Goal: Find contact information: Find contact information

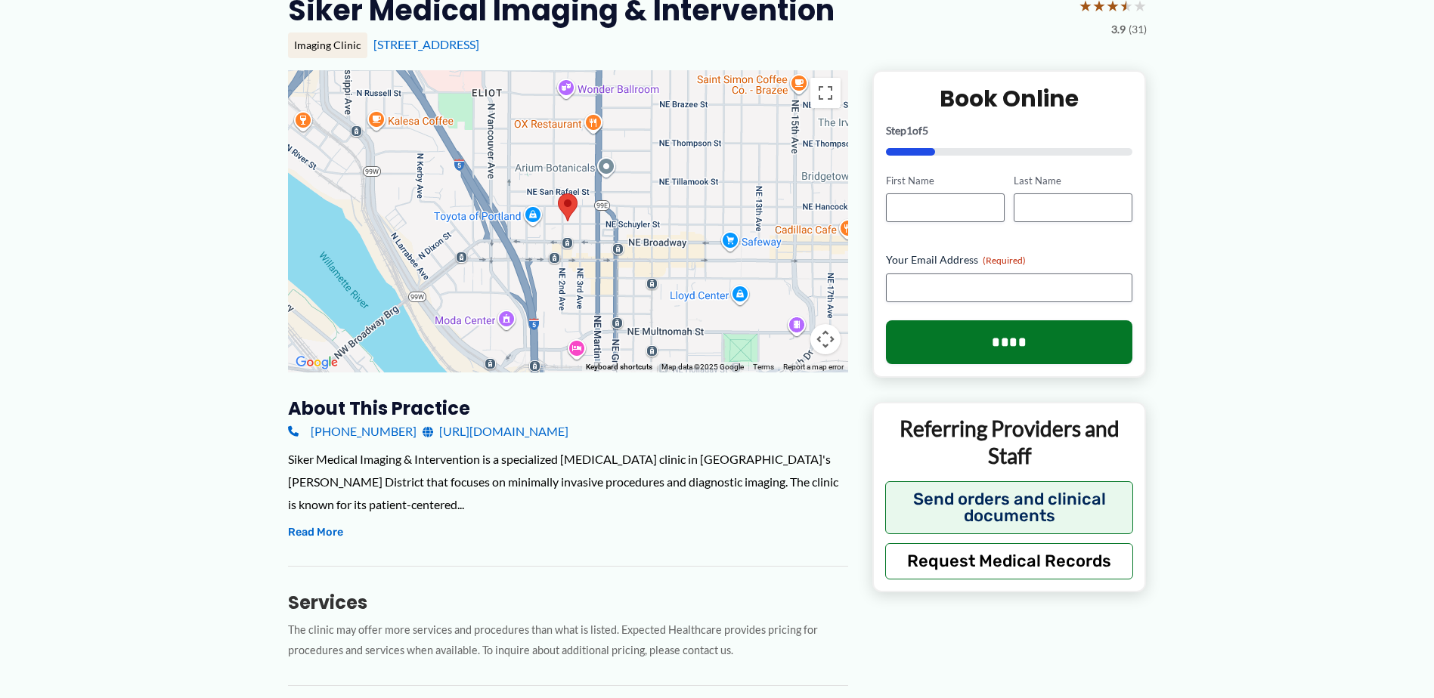
scroll to position [151, 0]
click at [322, 523] on button "Read More" at bounding box center [315, 532] width 55 height 18
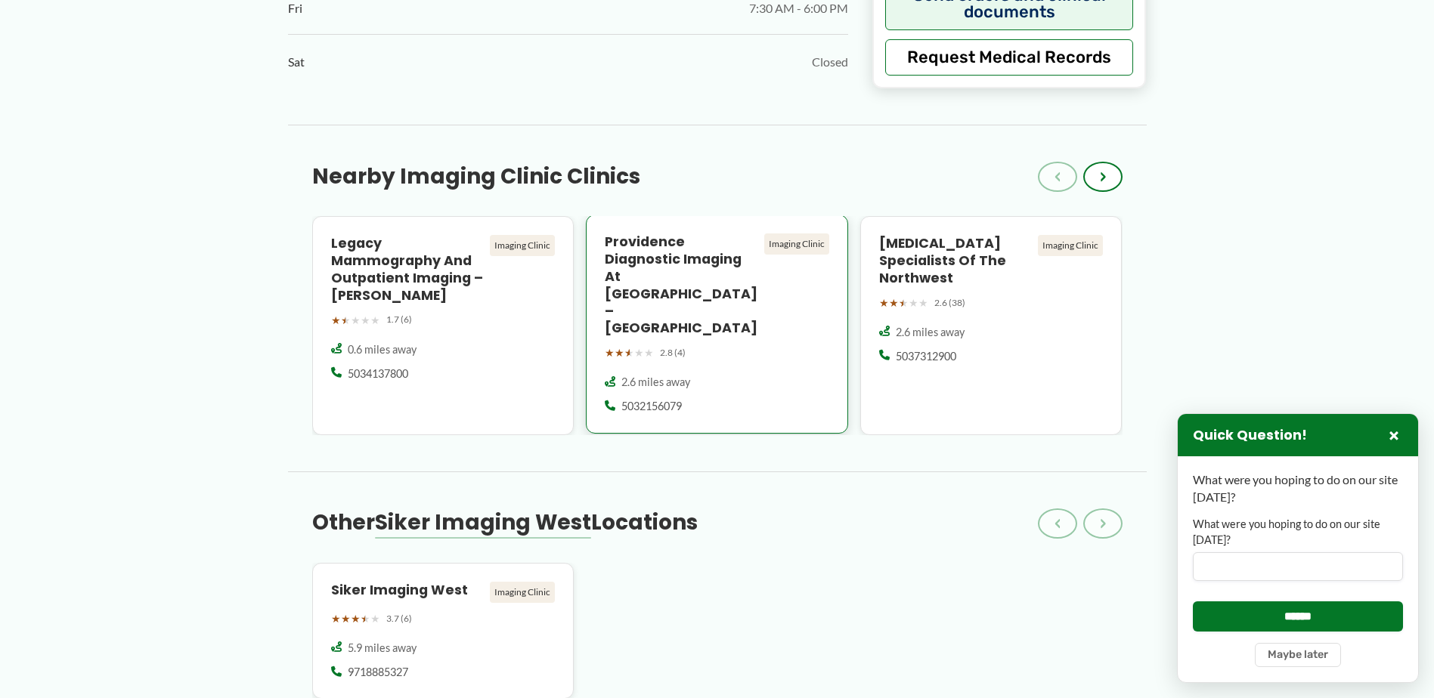
scroll to position [1512, 0]
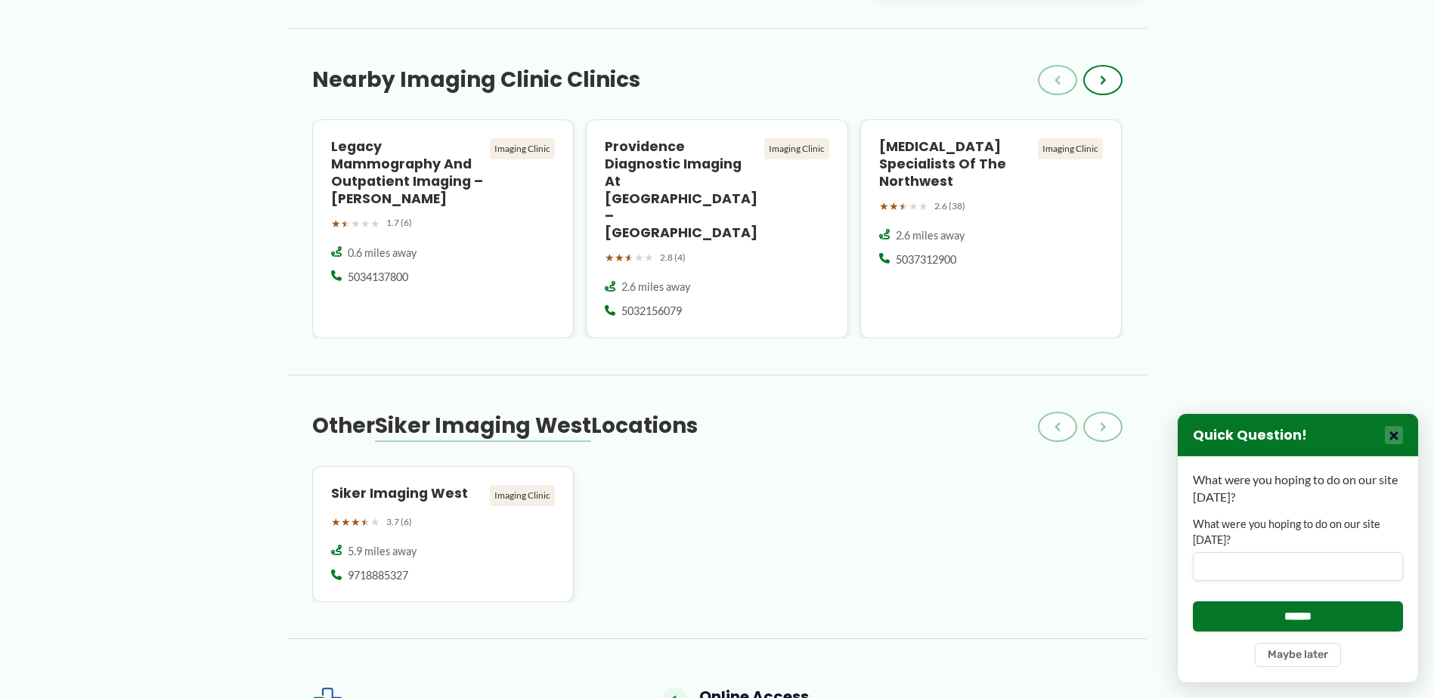
click at [1391, 443] on button "×" at bounding box center [1394, 435] width 18 height 18
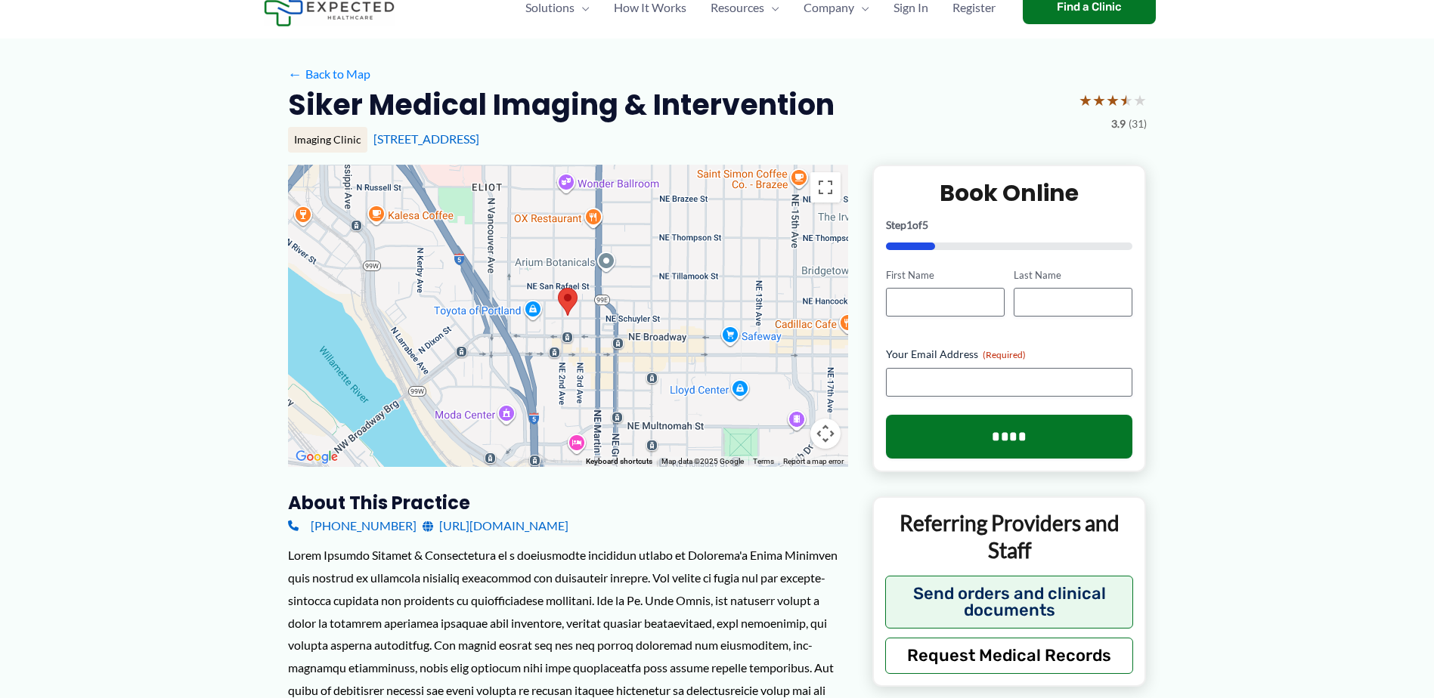
scroll to position [0, 0]
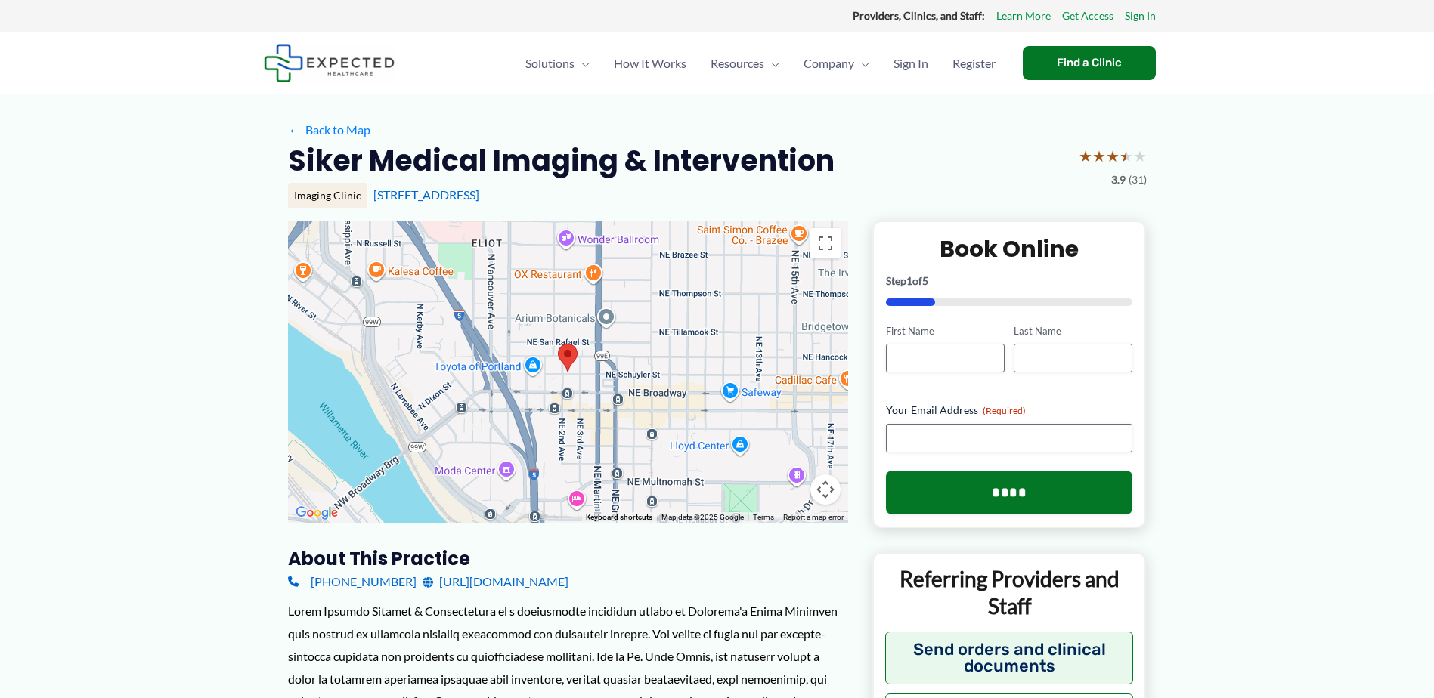
click at [533, 583] on link "[URL][DOMAIN_NAME]" at bounding box center [496, 582] width 146 height 23
click at [478, 588] on link "[URL][DOMAIN_NAME]" at bounding box center [496, 582] width 146 height 23
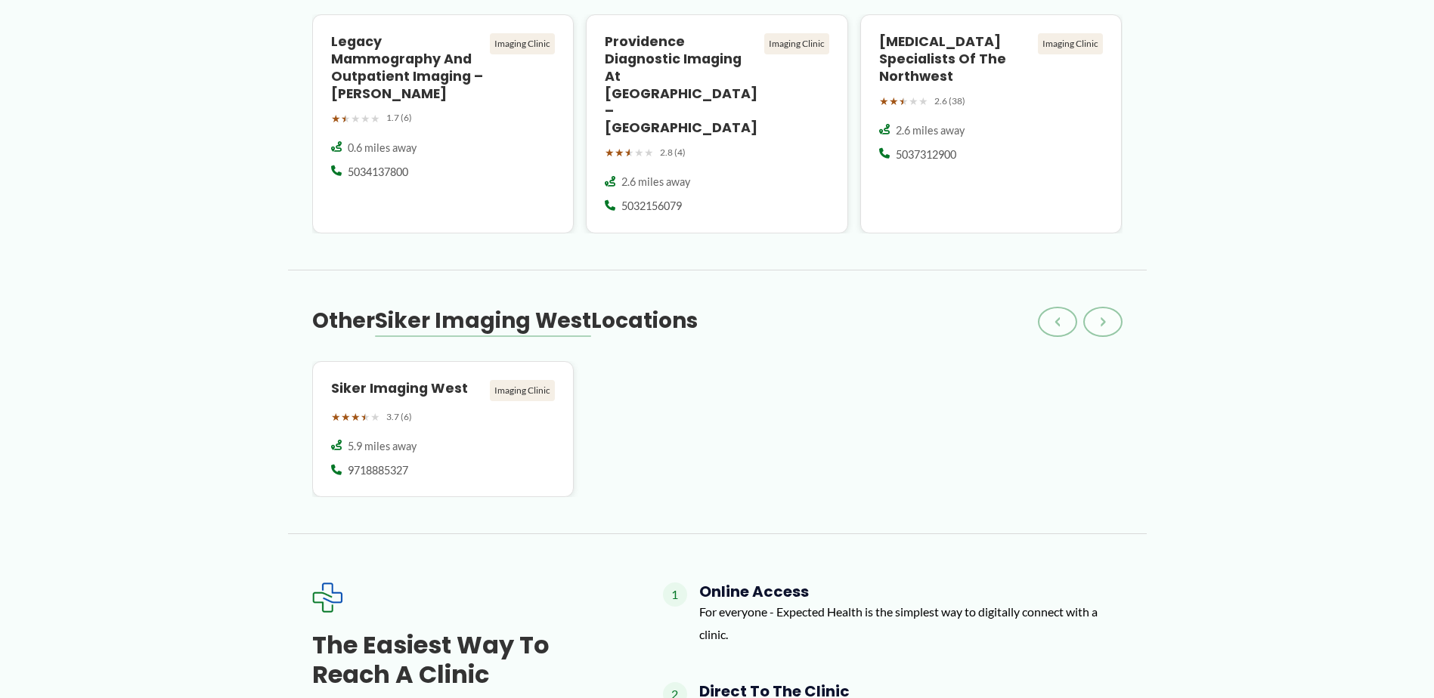
scroll to position [1499, 0]
